Goal: Task Accomplishment & Management: Use online tool/utility

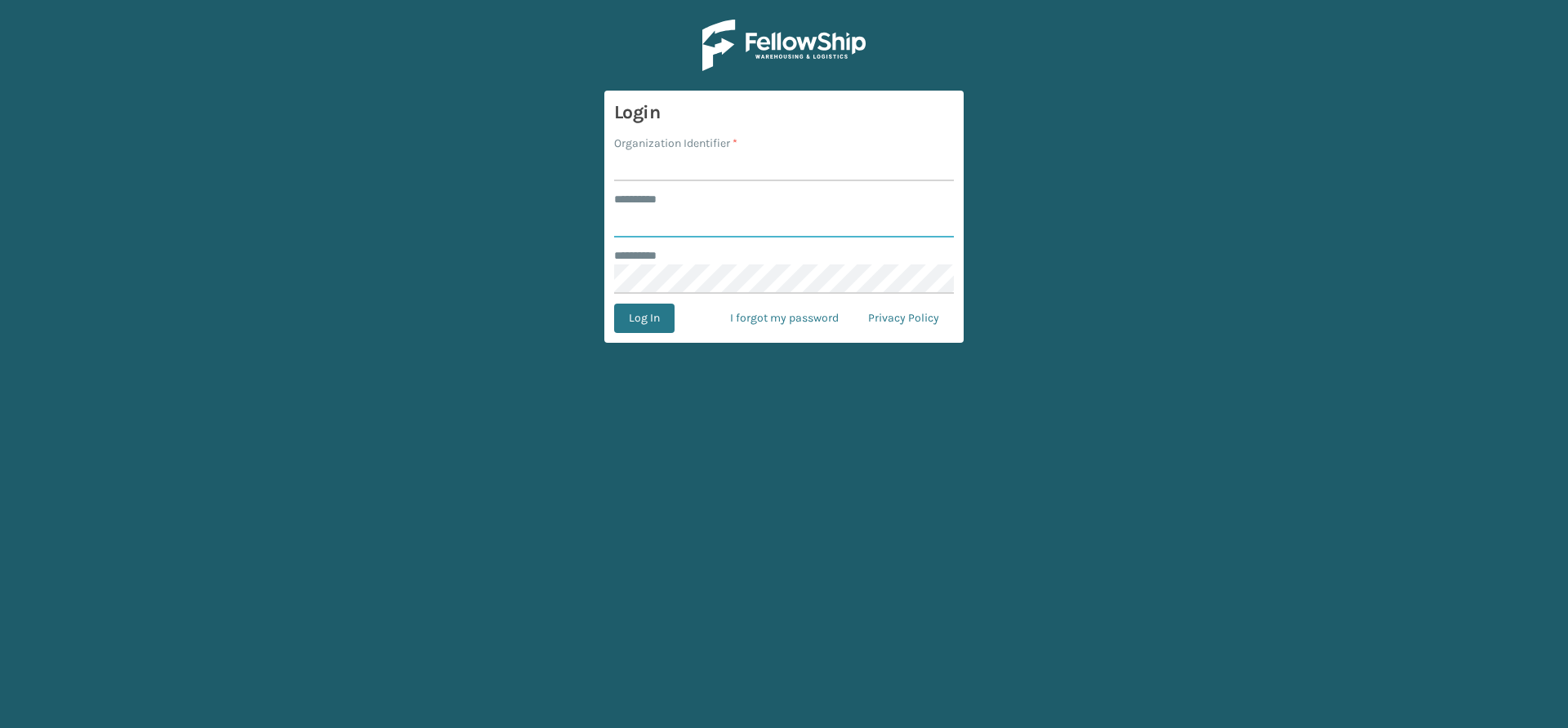
type input "*****"
click at [669, 164] on input "Organization Identifier *" at bounding box center [784, 167] width 340 height 29
type input "Vancouver Remco"
click at [642, 320] on button "Log In" at bounding box center [644, 318] width 61 height 29
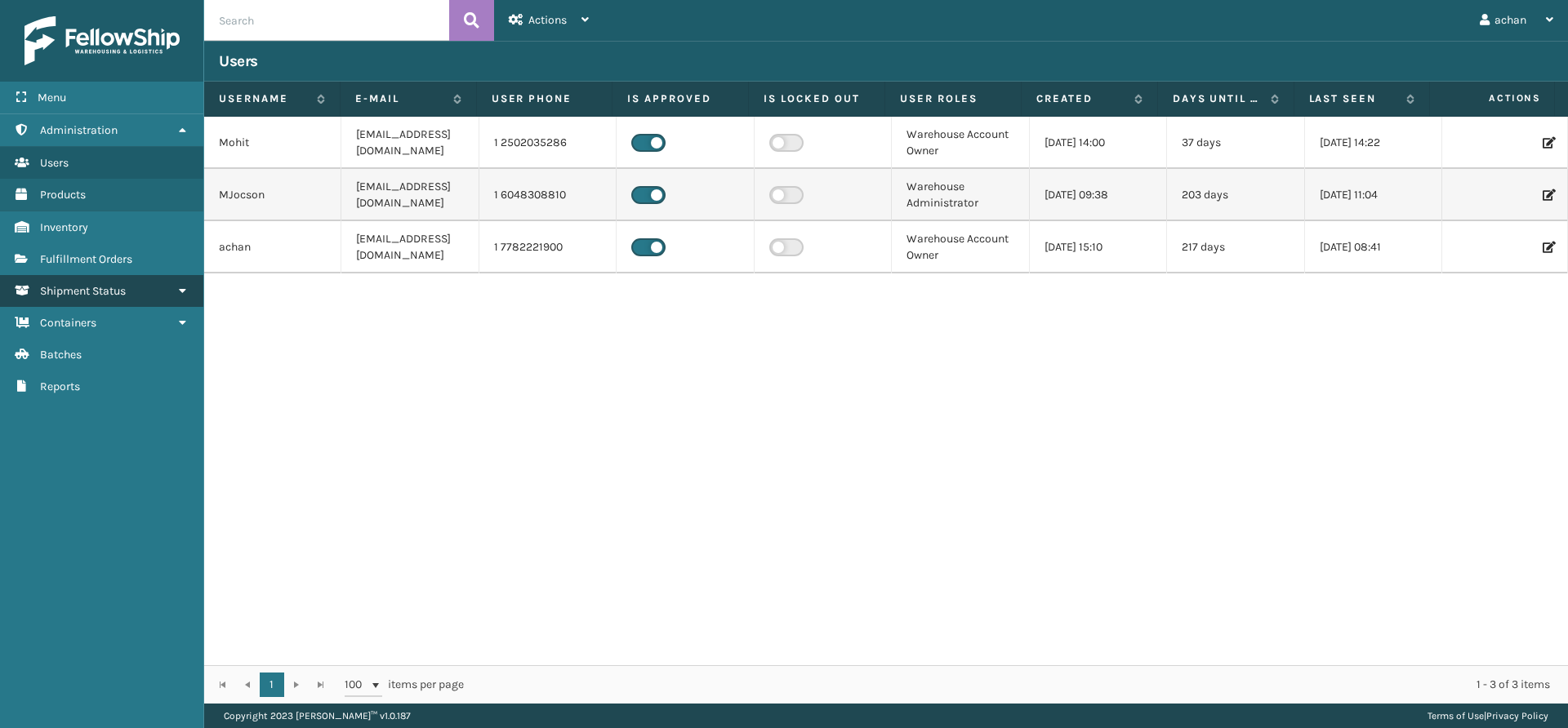
click at [115, 275] on link "Shipment Status" at bounding box center [101, 291] width 204 height 32
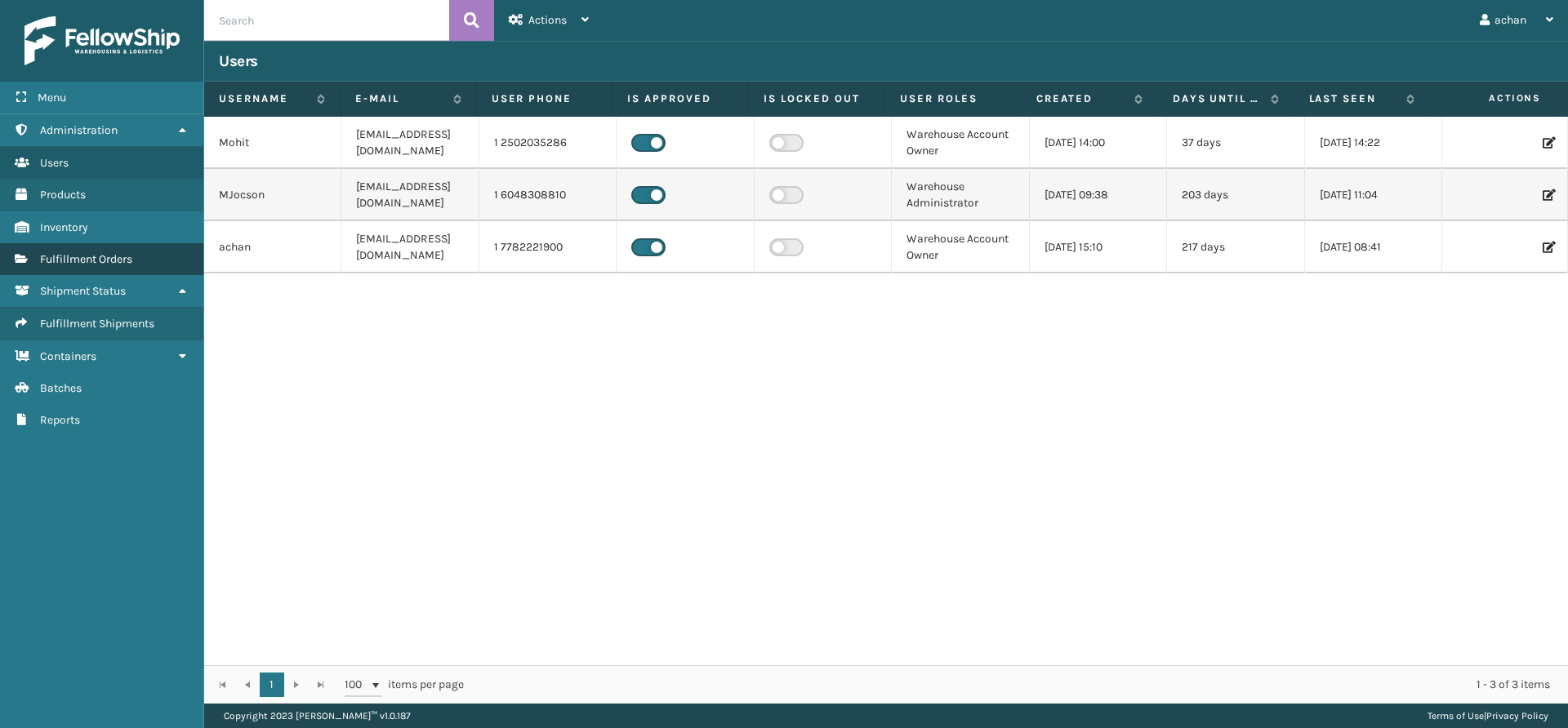
click at [120, 263] on span "Fulfillment Orders" at bounding box center [86, 259] width 92 height 14
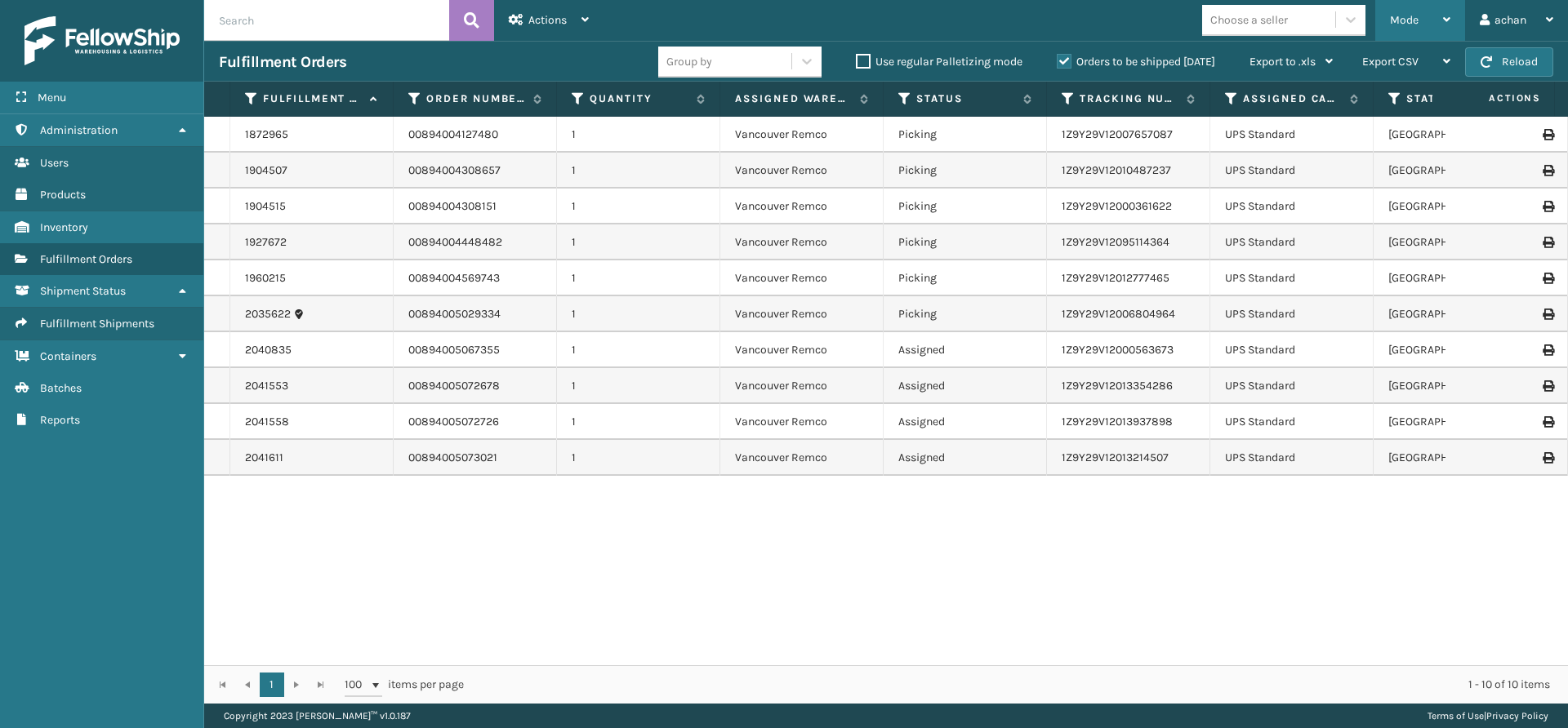
click at [1445, 14] on icon at bounding box center [1447, 19] width 7 height 12
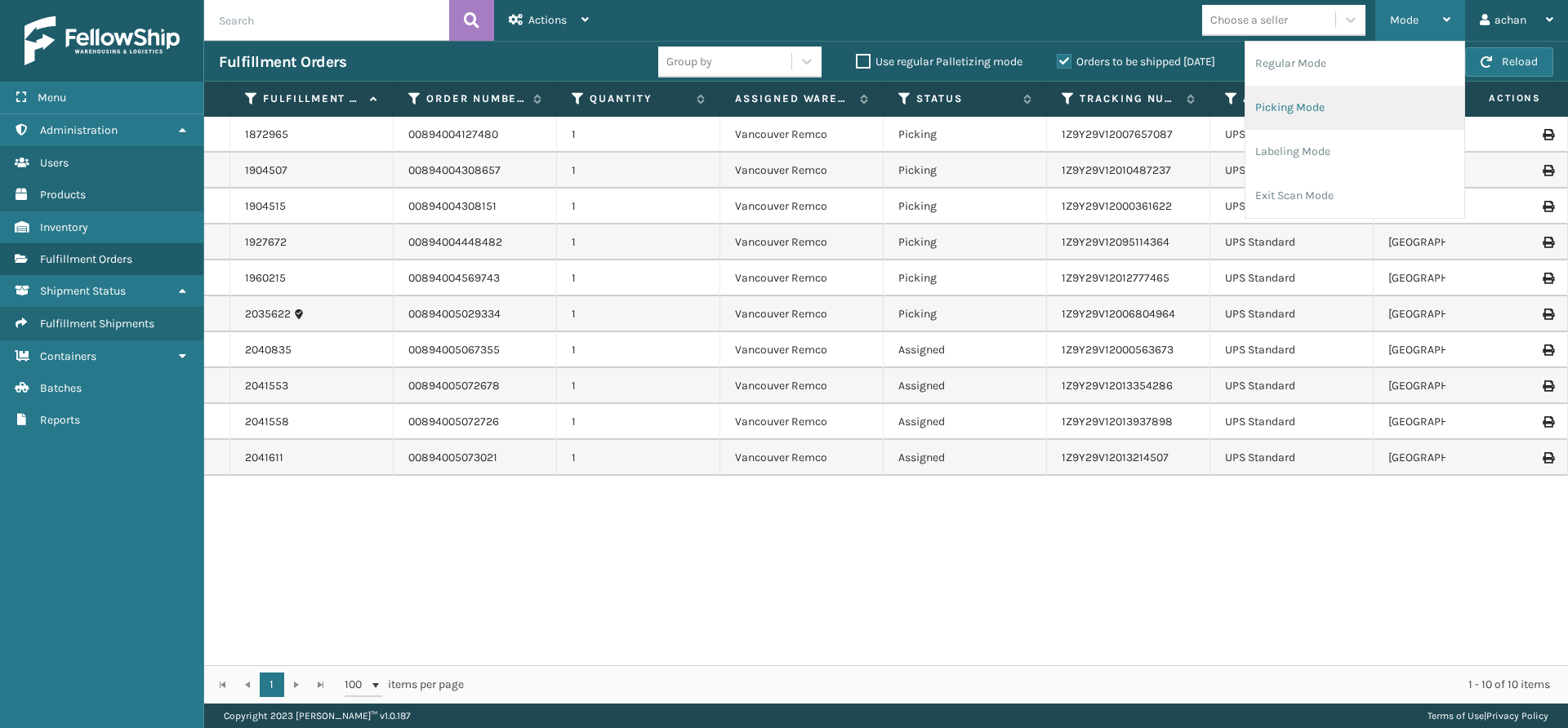
click at [1284, 112] on li "Picking Mode" at bounding box center [1355, 108] width 219 height 44
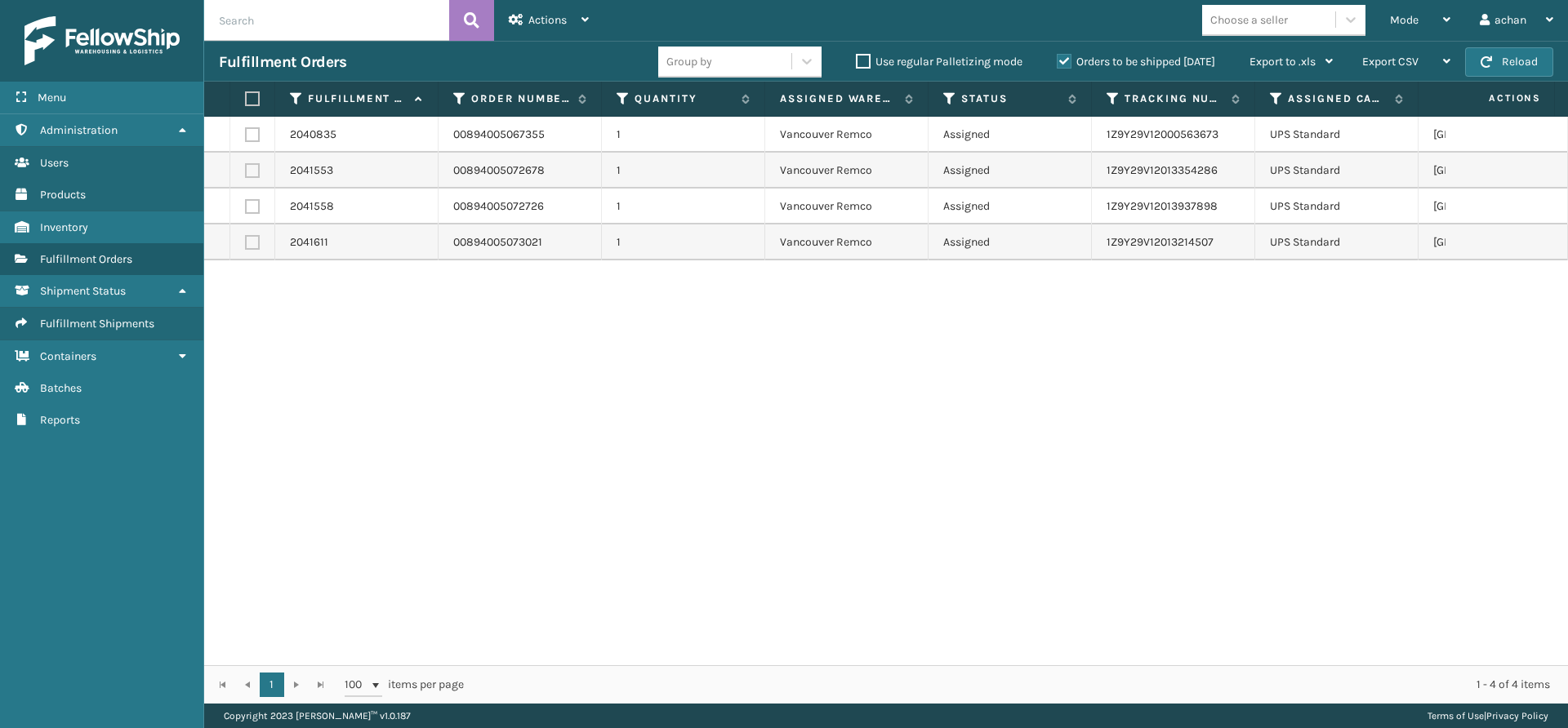
click at [255, 92] on label at bounding box center [250, 99] width 10 height 14
click at [245, 94] on input "checkbox" at bounding box center [245, 100] width 1 height 11
checkbox input "true"
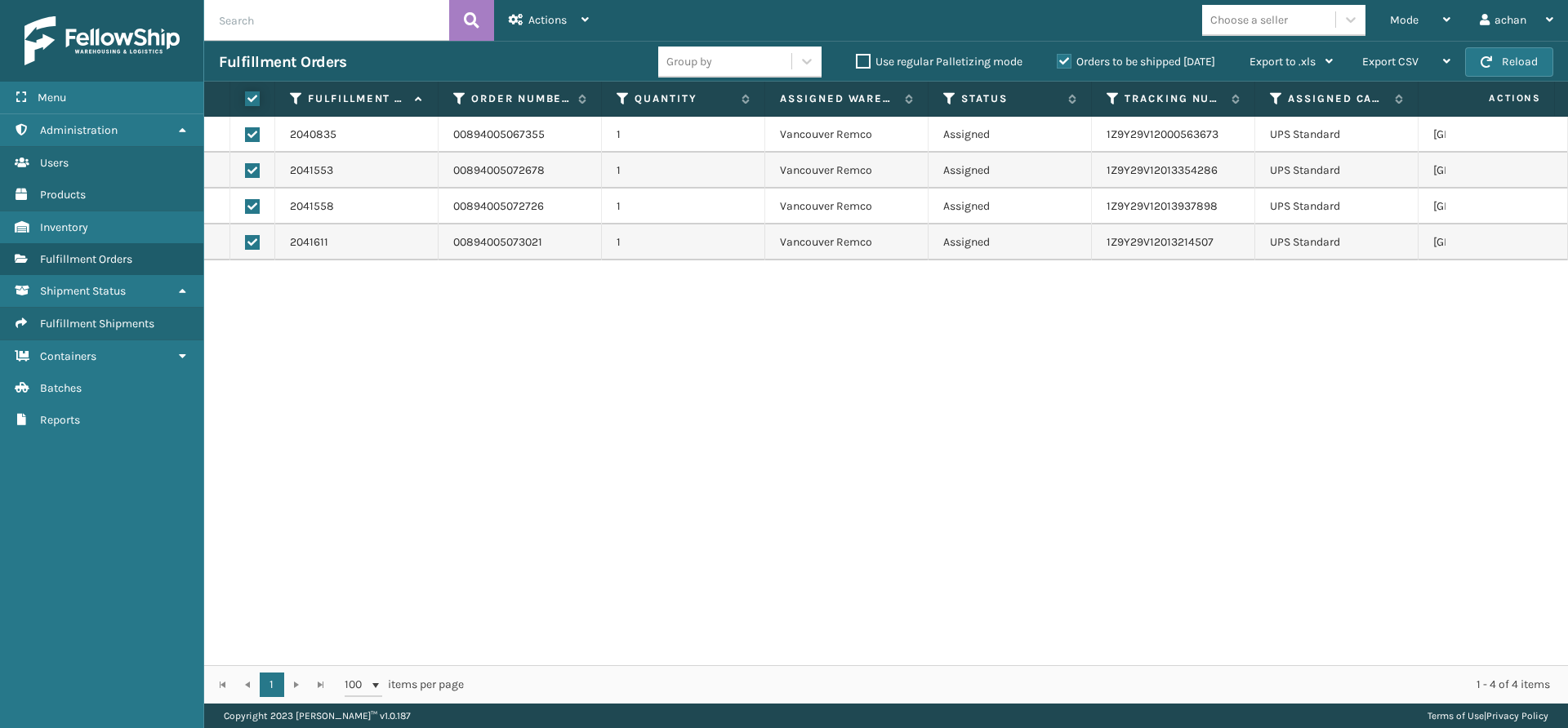
checkbox input "true"
click at [582, 20] on icon at bounding box center [585, 19] width 7 height 12
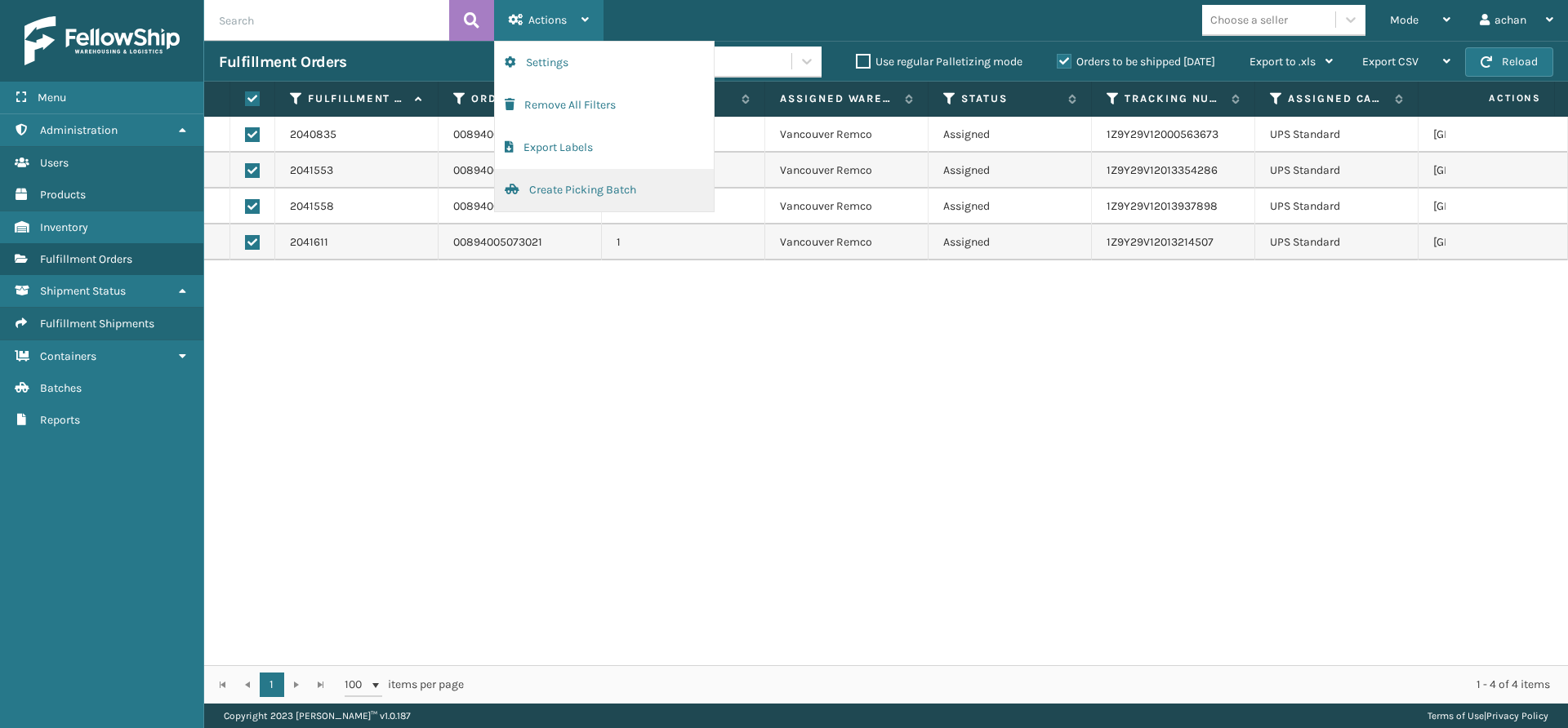
click at [576, 185] on button "Create Picking Batch" at bounding box center [604, 190] width 219 height 43
